Goal: Transaction & Acquisition: Download file/media

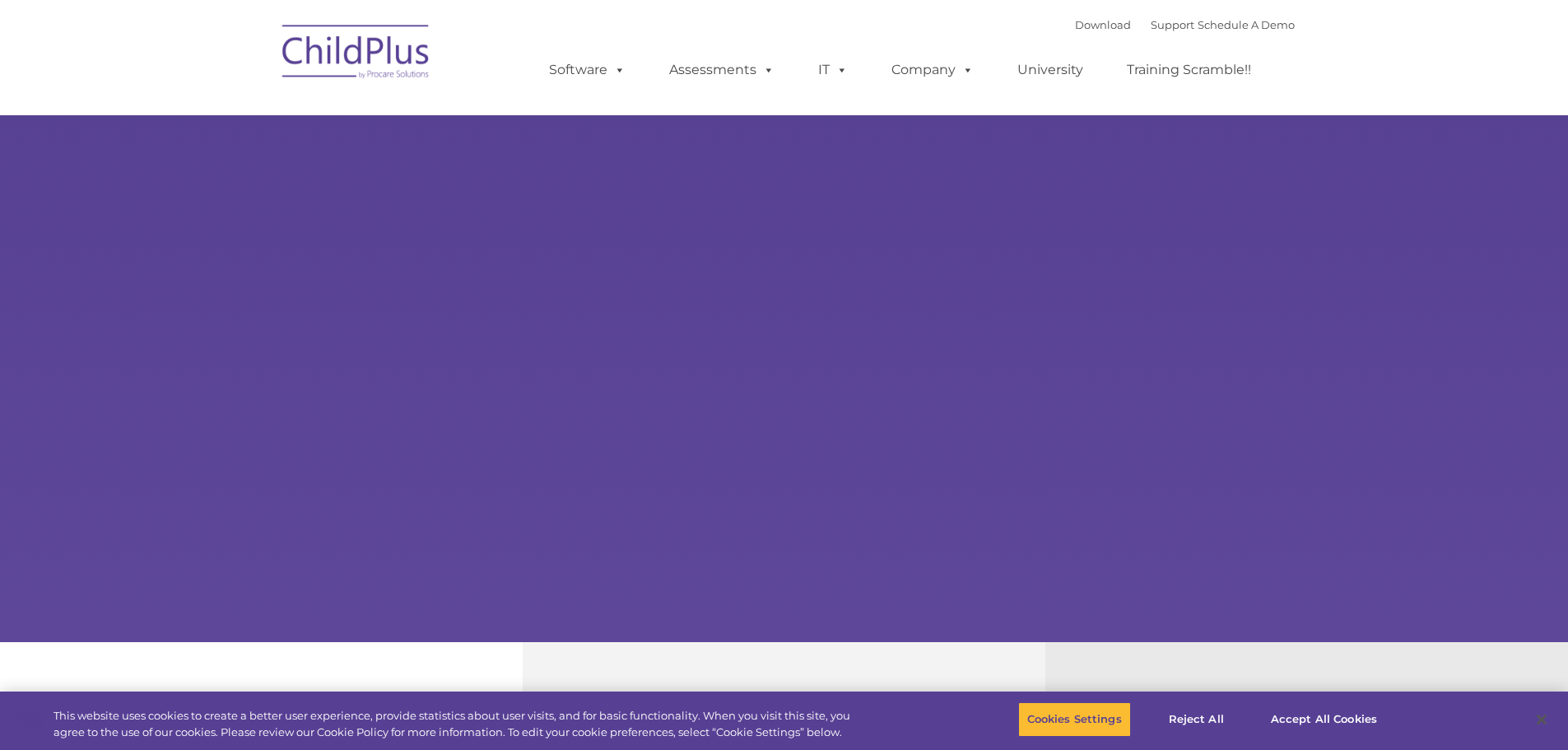
select select "MEDIUM"
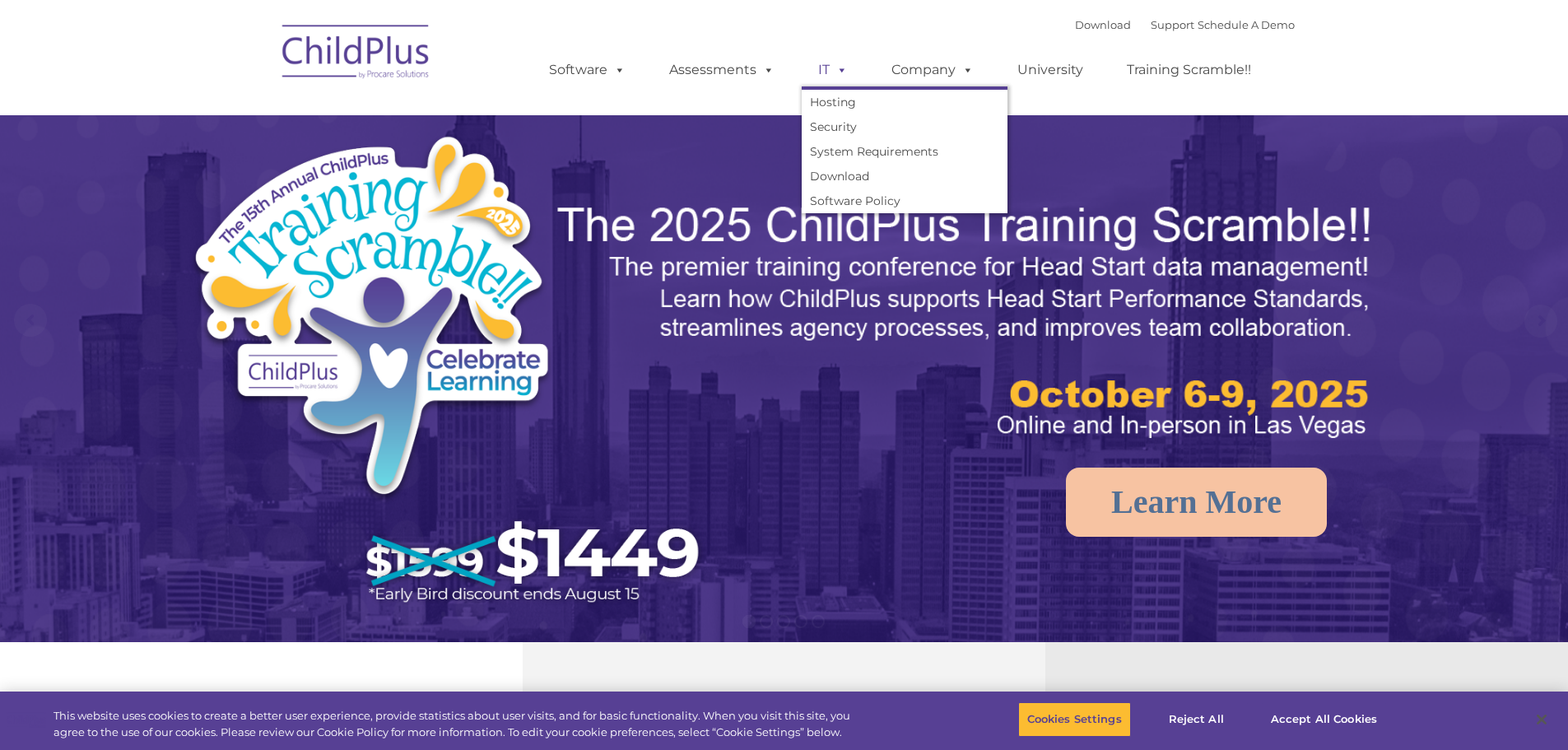
click at [828, 61] on link "IT" at bounding box center [832, 70] width 62 height 33
click at [843, 175] on link "Download" at bounding box center [904, 176] width 206 height 25
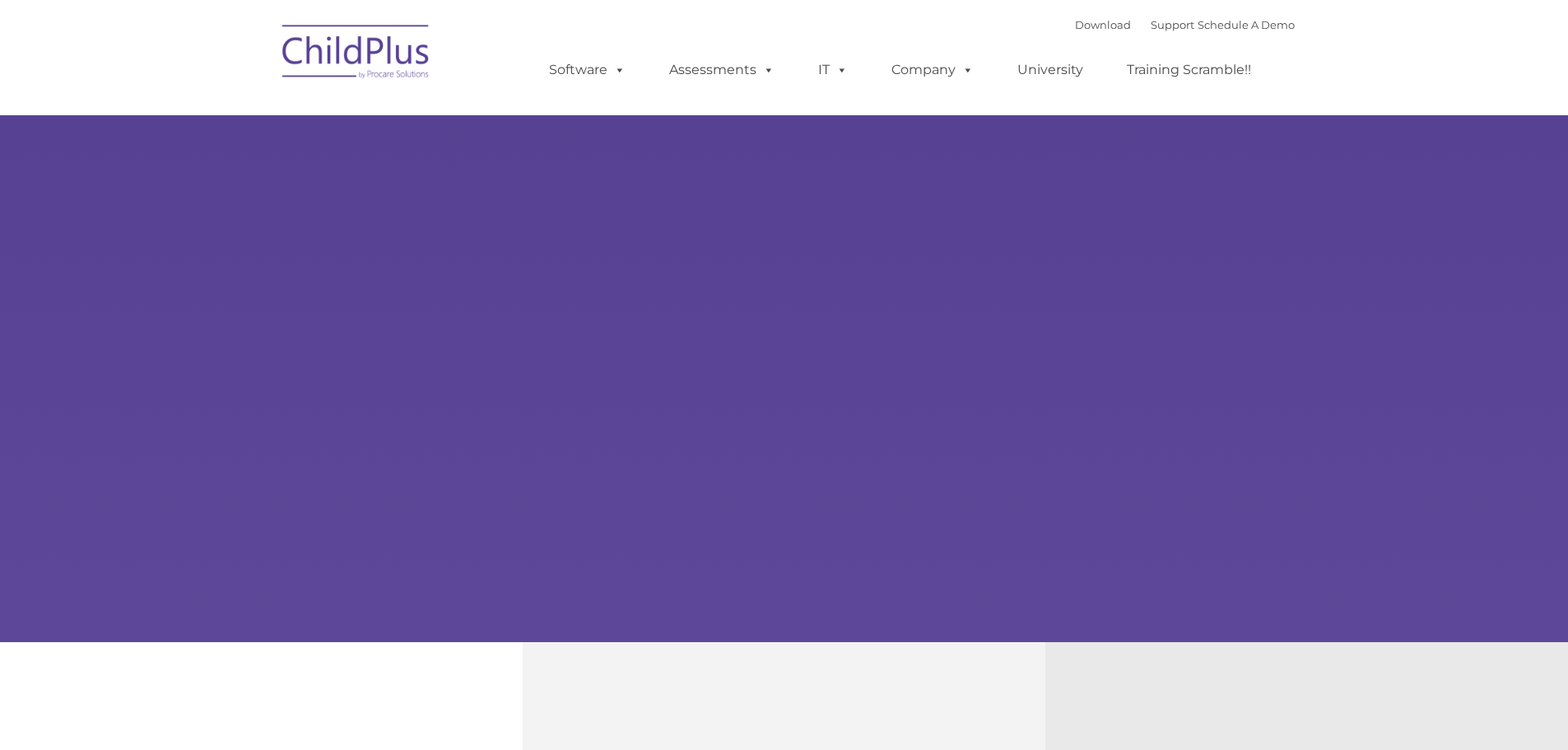
type input ""
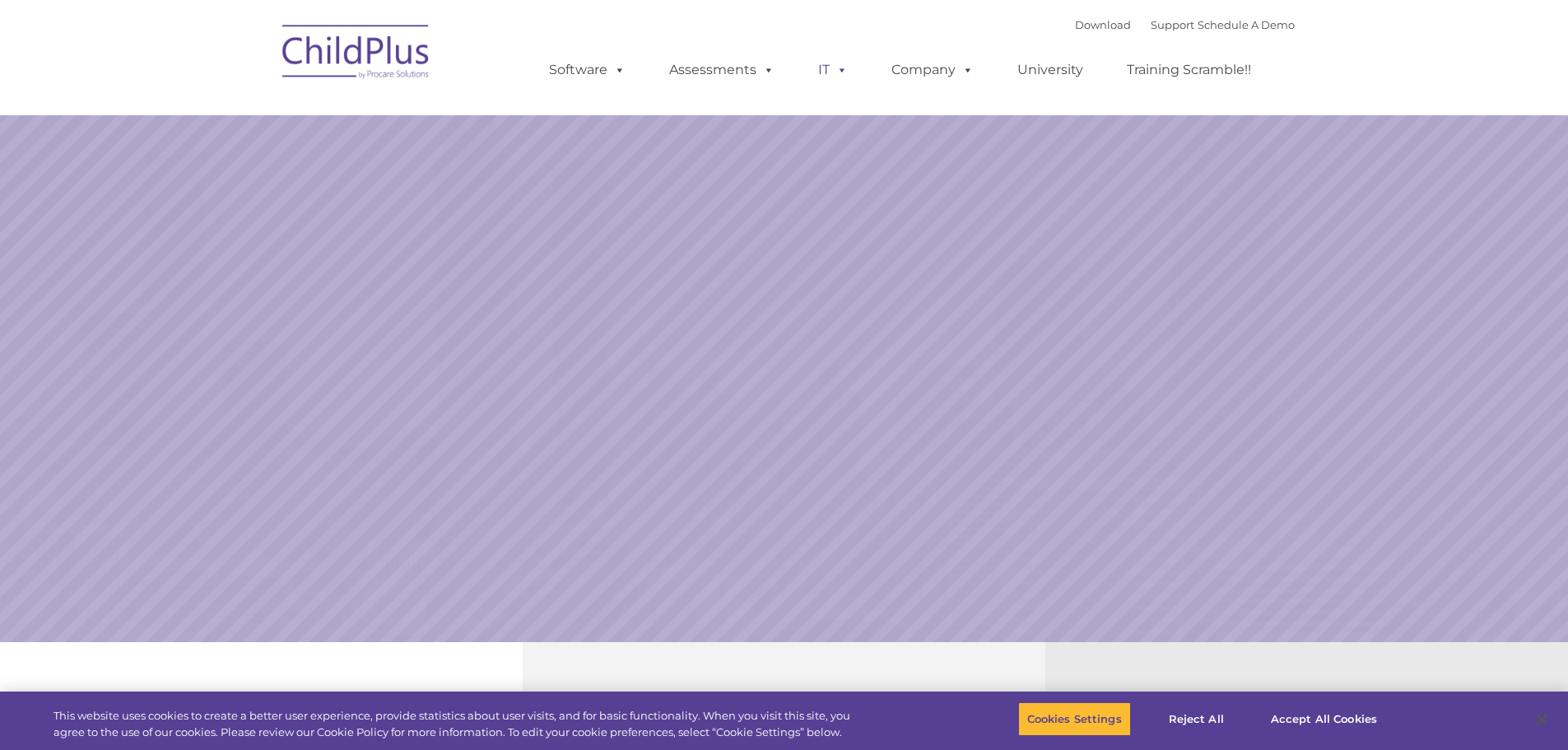
select select "MEDIUM"
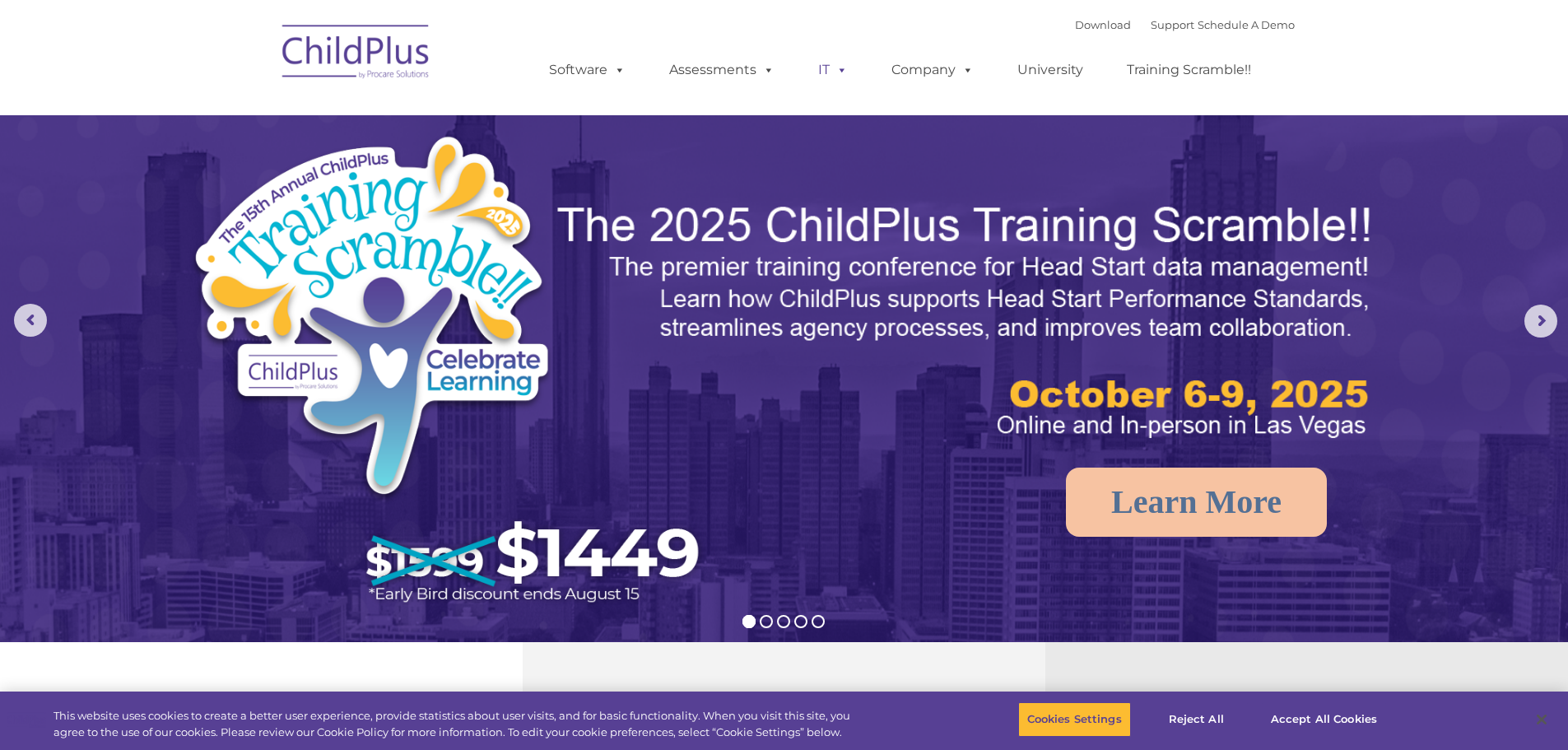
click at [829, 60] on link "IT" at bounding box center [832, 70] width 62 height 33
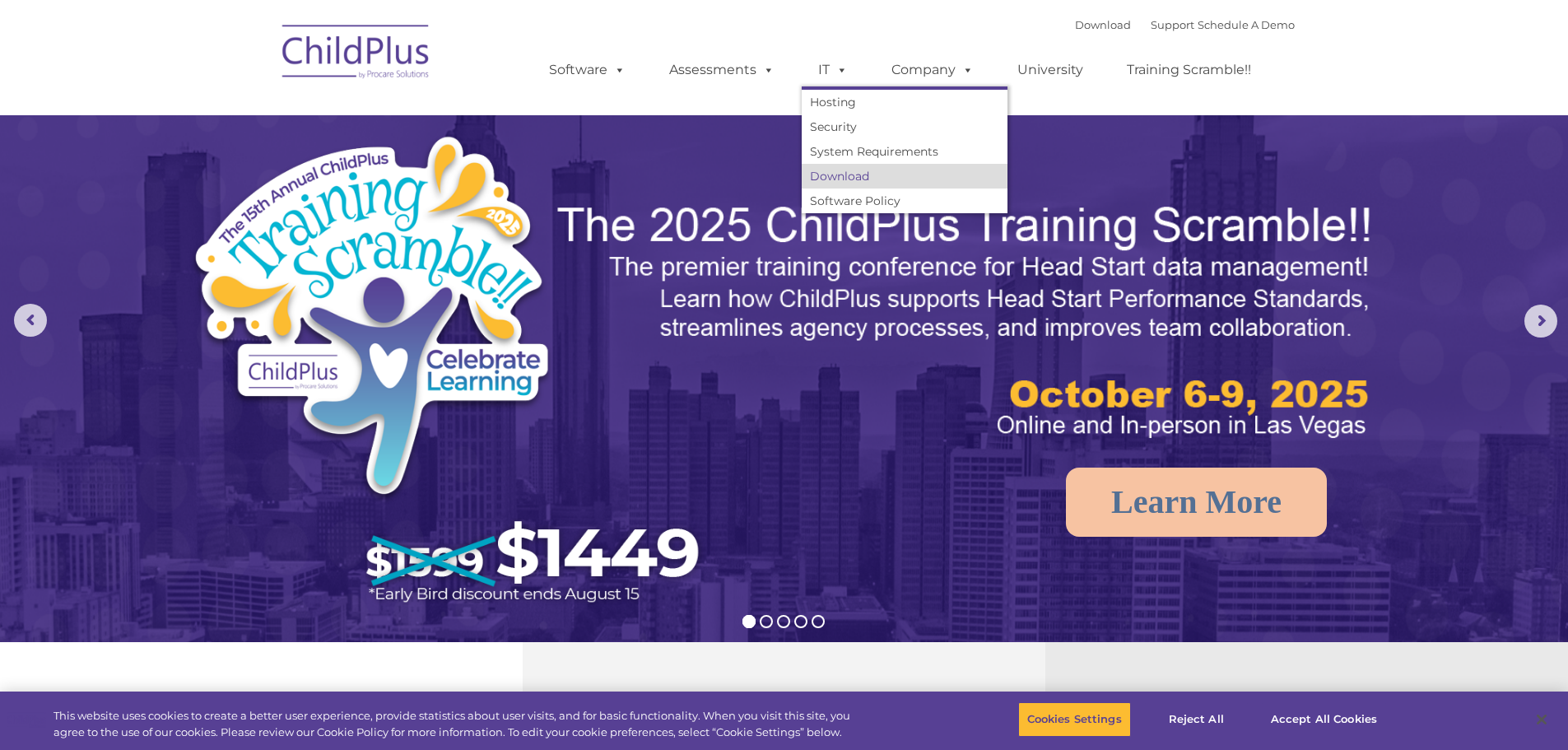
click at [854, 181] on link "Download" at bounding box center [904, 176] width 206 height 25
